Goal: Information Seeking & Learning: Learn about a topic

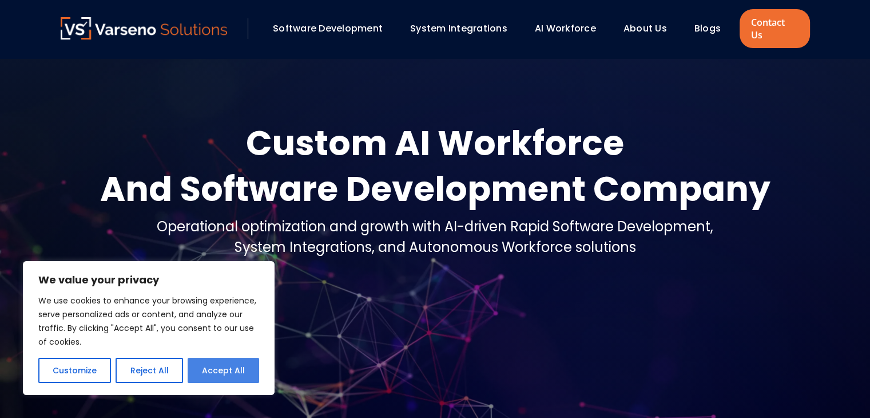
click at [228, 375] on button "Accept All" at bounding box center [224, 370] width 72 height 25
checkbox input "true"
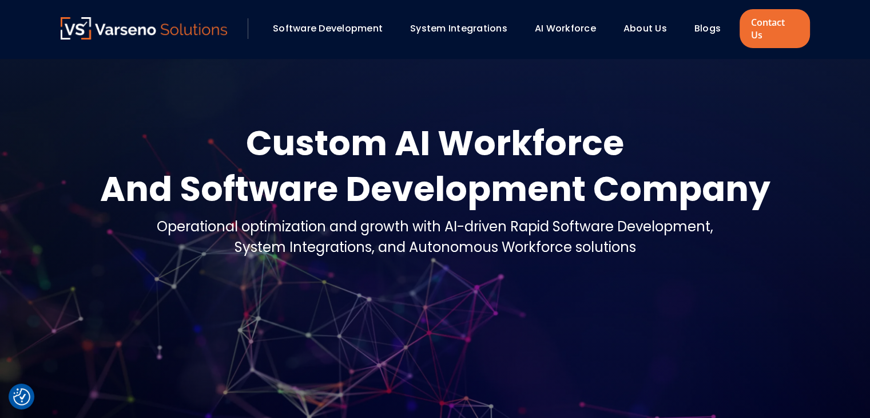
click at [655, 22] on link "About Us" at bounding box center [645, 28] width 43 height 13
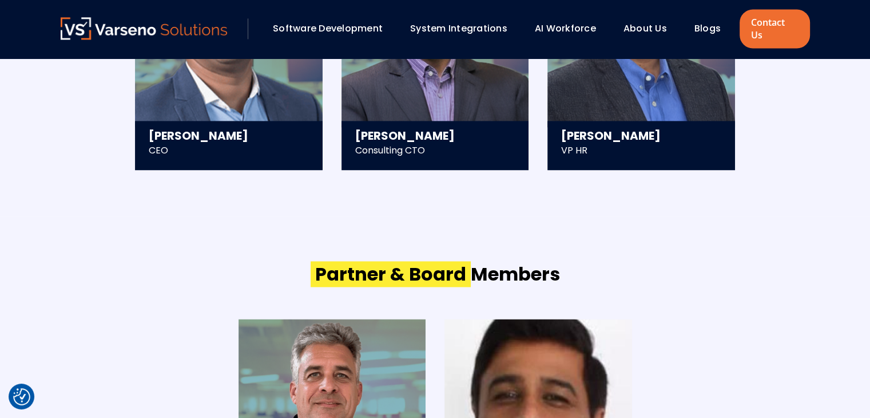
scroll to position [1363, 0]
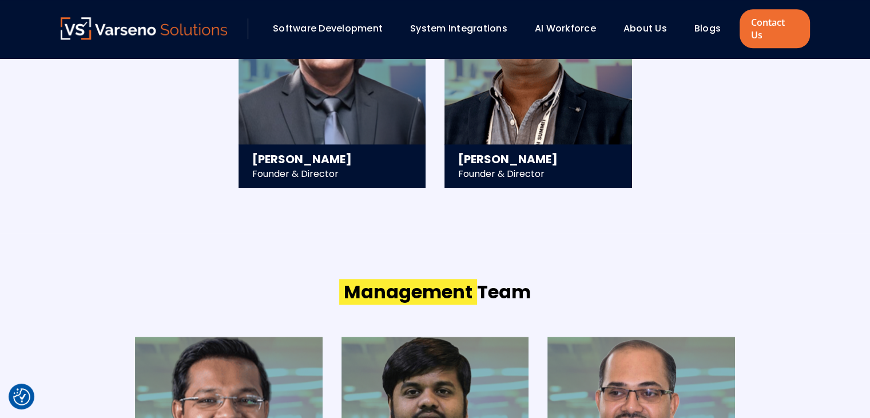
click at [644, 22] on link "About Us" at bounding box center [645, 28] width 43 height 13
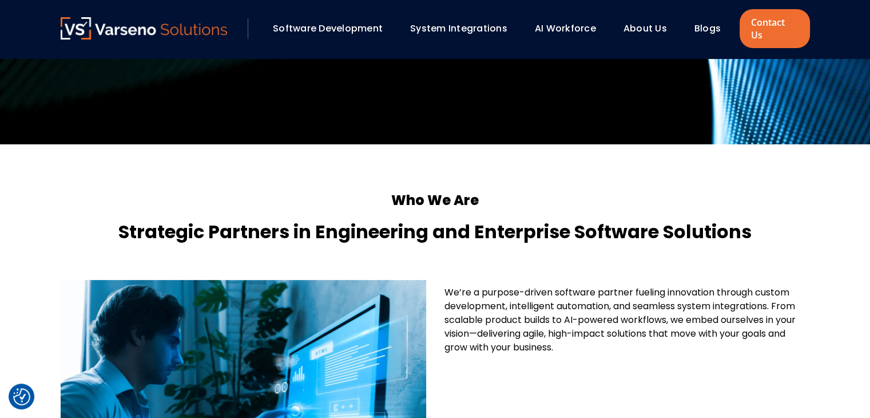
scroll to position [229, 0]
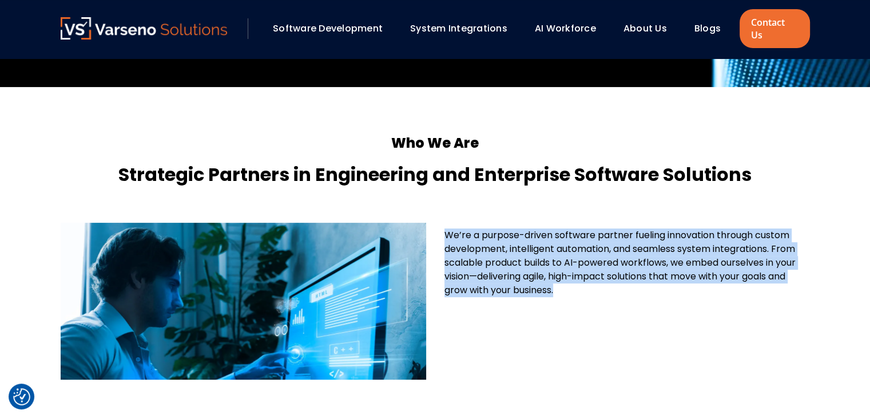
drag, startPoint x: 446, startPoint y: 221, endPoint x: 816, endPoint y: 284, distance: 374.9
click at [816, 284] on div "Who We Are Strategic Partners in Engineering and Enterprise Software Solutions …" at bounding box center [435, 348] width 772 height 522
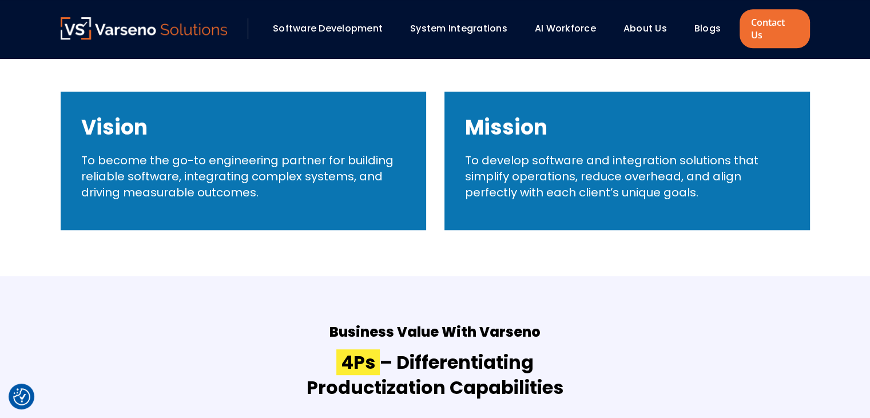
scroll to position [572, 0]
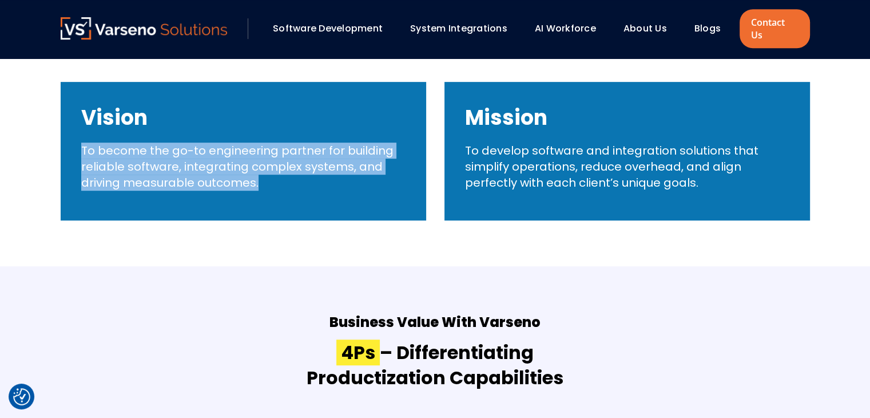
drag, startPoint x: 82, startPoint y: 136, endPoint x: 393, endPoint y: 175, distance: 313.1
click at [291, 174] on p "To become the go-to engineering partner for building reliable software, integra…" at bounding box center [243, 166] width 324 height 48
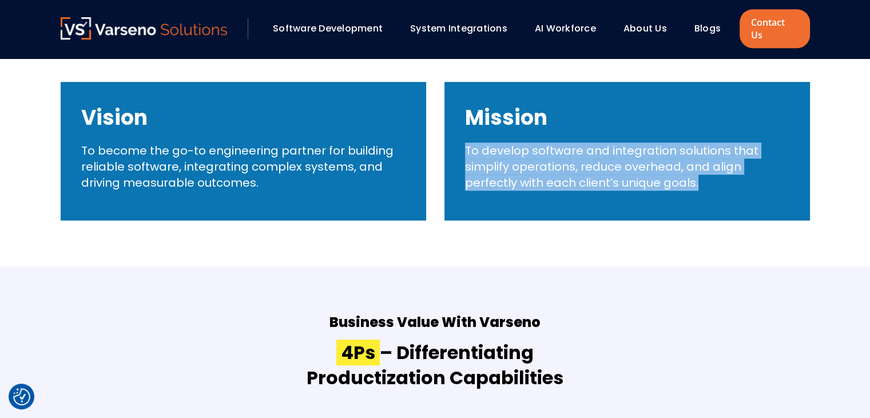
drag, startPoint x: 465, startPoint y: 137, endPoint x: 721, endPoint y: 181, distance: 260.1
click at [721, 181] on div "Mission To develop software and integration solutions that simplify operations,…" at bounding box center [628, 151] width 366 height 138
